Goal: Transaction & Acquisition: Purchase product/service

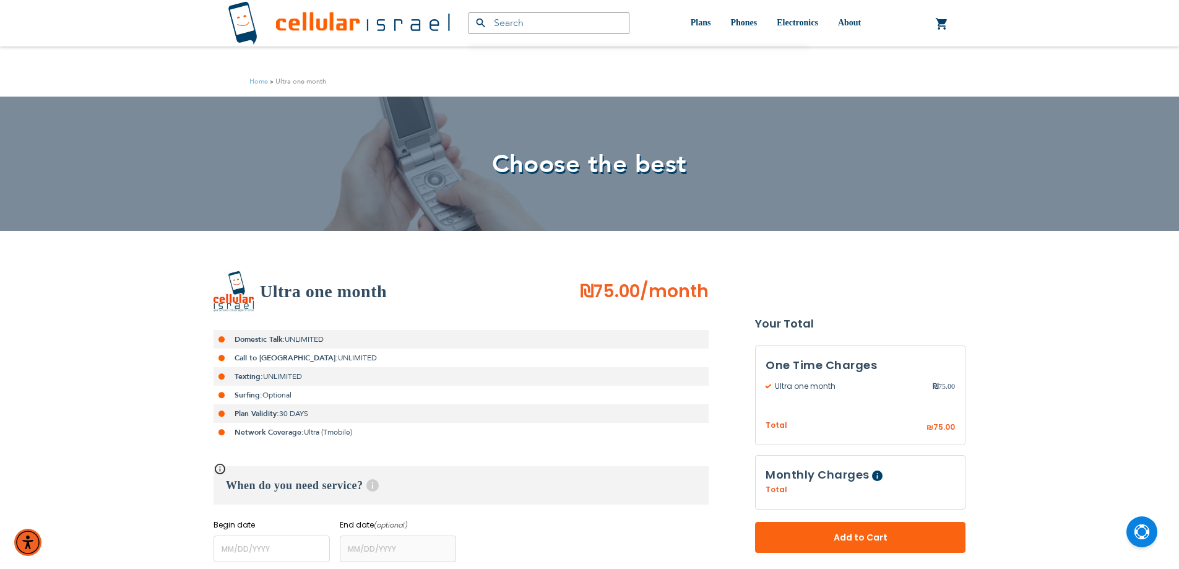
scroll to position [380, 0]
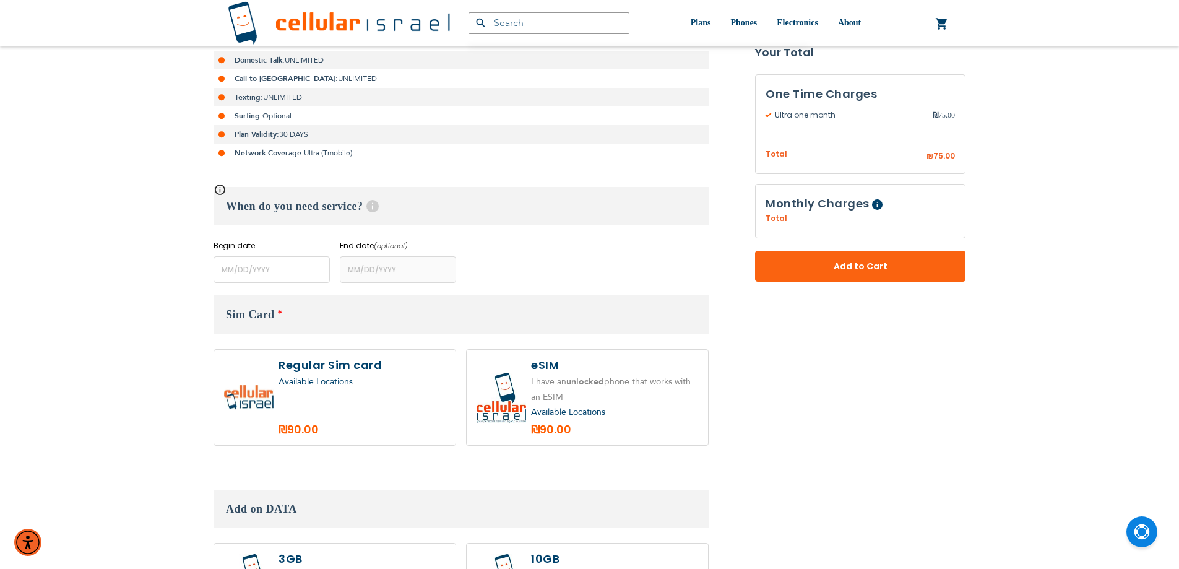
scroll to position [257, 0]
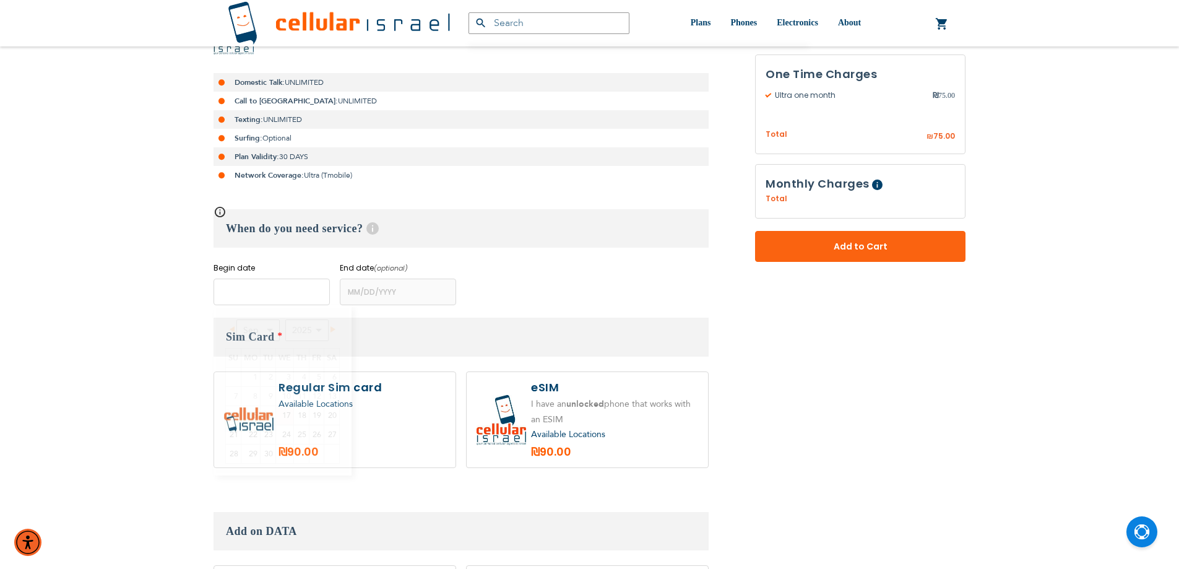
click at [262, 297] on input "name" at bounding box center [271, 291] width 116 height 27
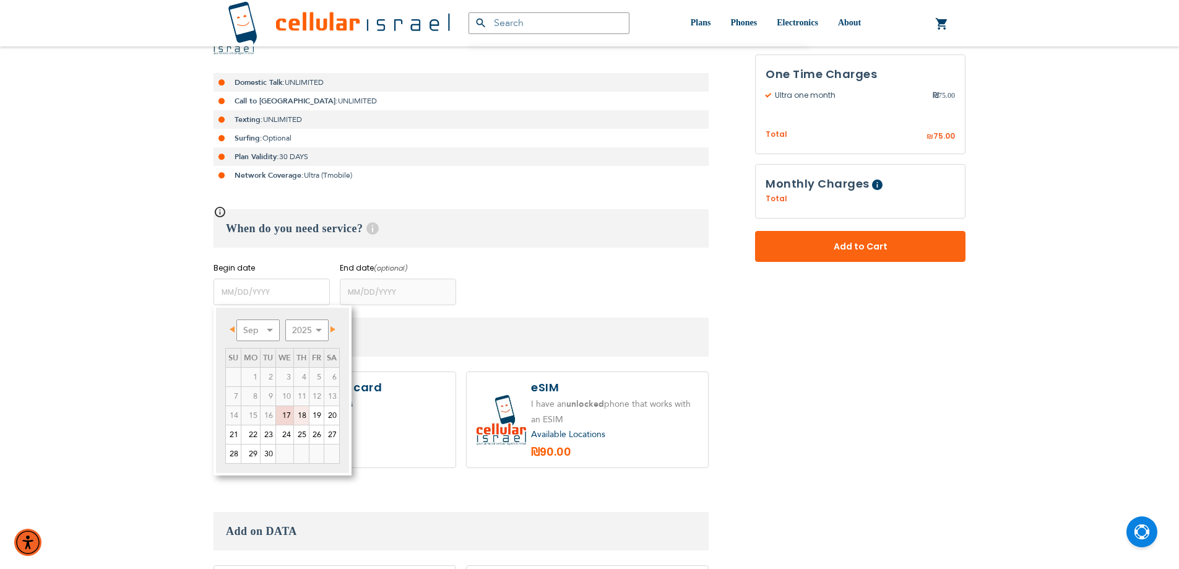
click at [301, 415] on link "18" at bounding box center [301, 415] width 15 height 19
type input "[DATE]"
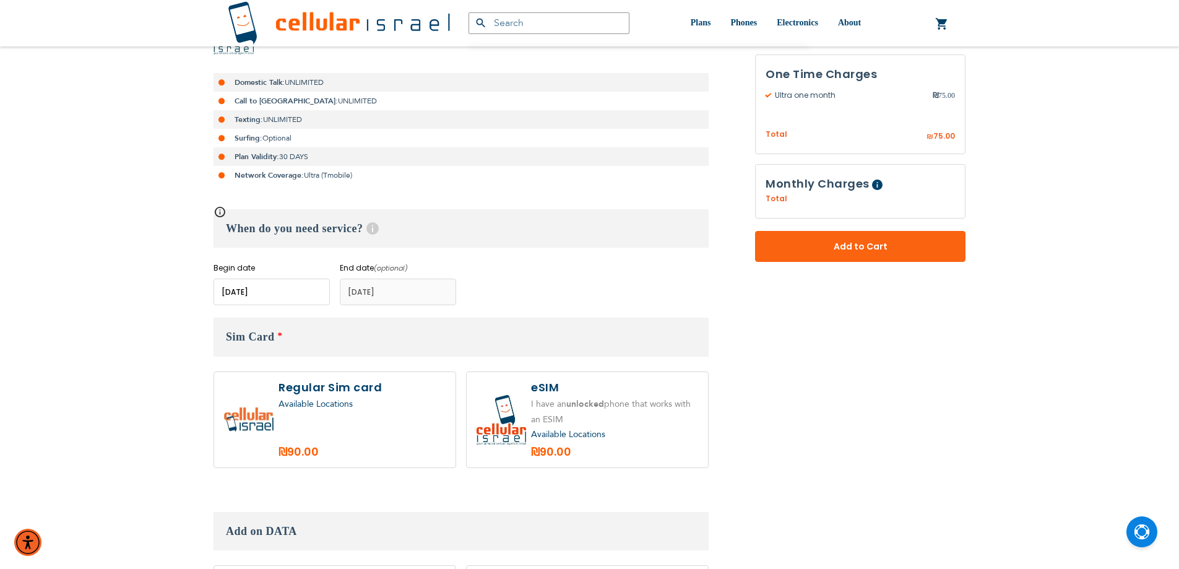
click at [539, 264] on div "Begin date Please enter Start Date End date (optional) Please enter End Date Lo…" at bounding box center [460, 283] width 495 height 43
click at [342, 407] on span "Available Locations" at bounding box center [315, 404] width 74 height 12
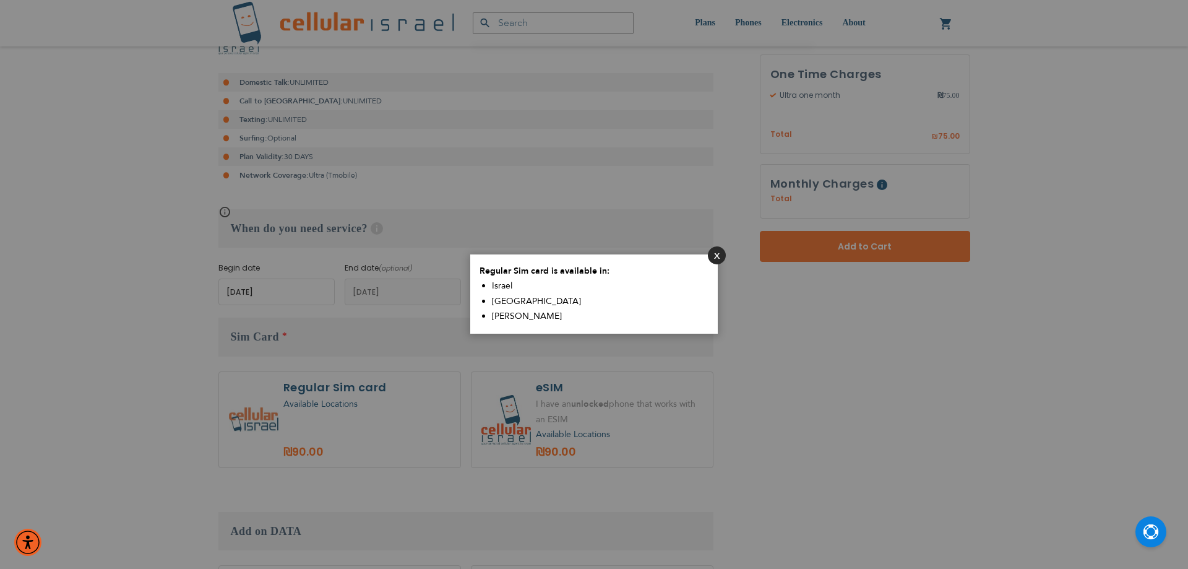
click at [723, 255] on button "Close" at bounding box center [717, 255] width 18 height 18
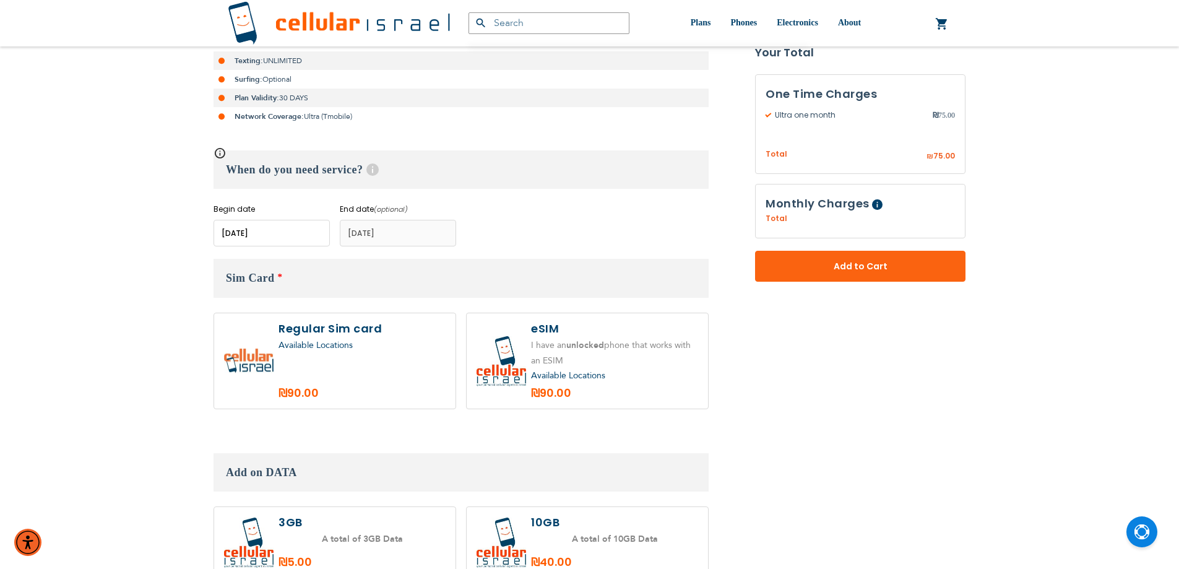
scroll to position [442, 0]
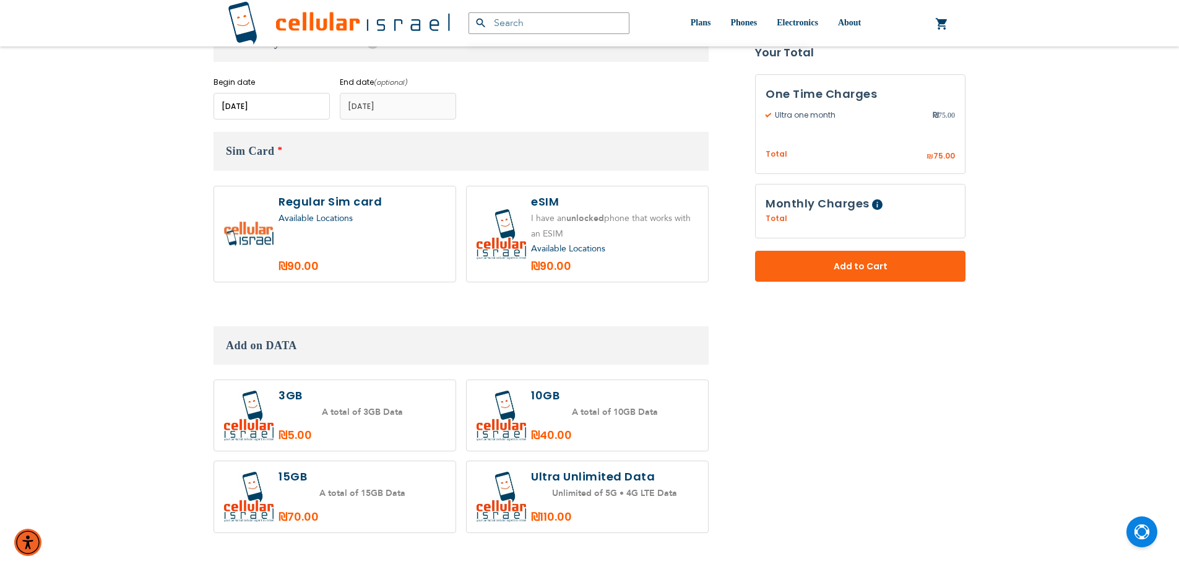
click at [383, 230] on label at bounding box center [334, 233] width 241 height 95
radio input "true"
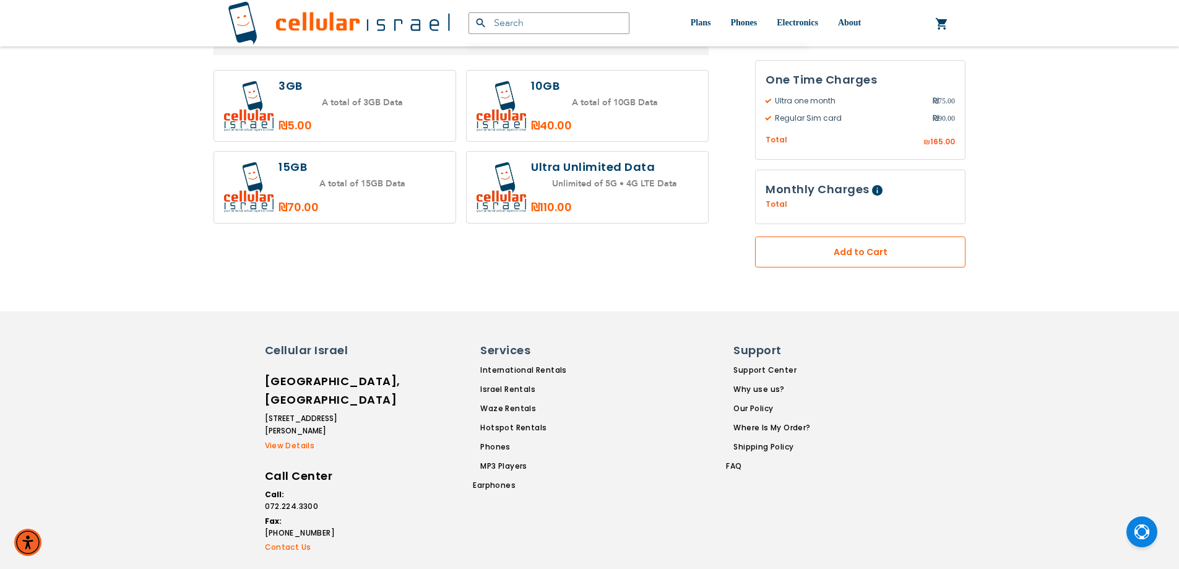
click at [848, 243] on button "Add to Cart" at bounding box center [860, 251] width 210 height 31
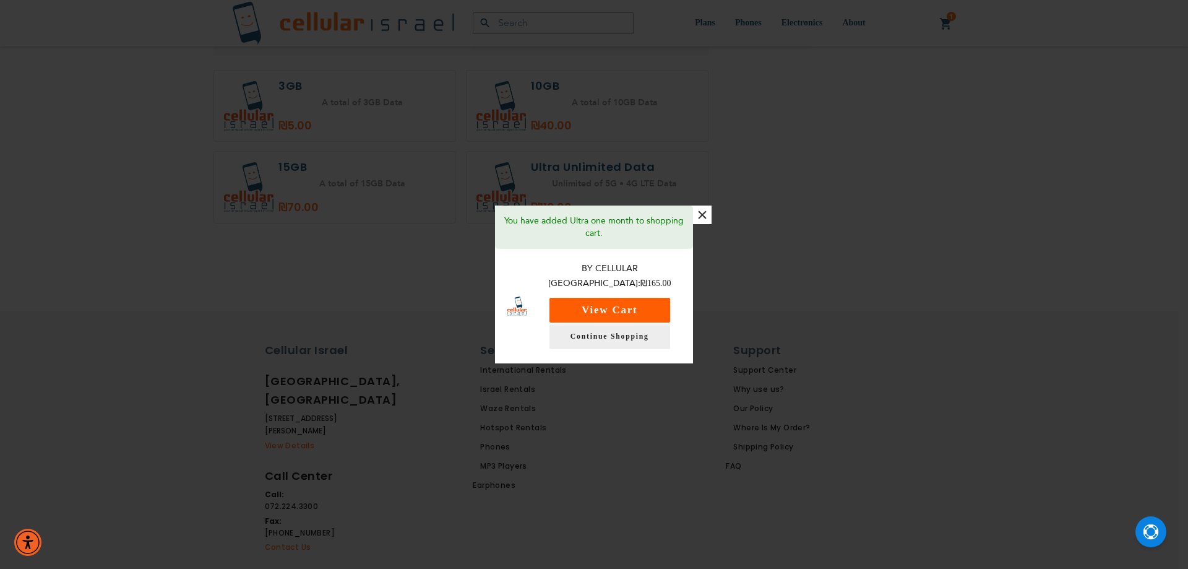
click at [616, 301] on button "View Cart" at bounding box center [609, 310] width 121 height 25
